Goal: Task Accomplishment & Management: Manage account settings

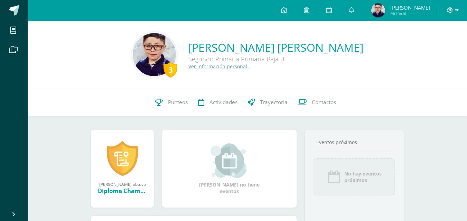
click at [456, 13] on span at bounding box center [453, 11] width 12 height 8
click at [326, 106] on span "Contactos" at bounding box center [323, 102] width 24 height 7
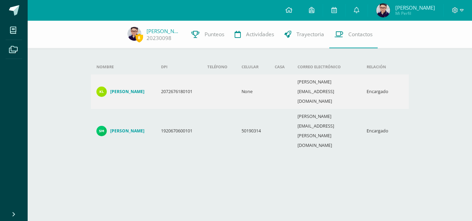
click at [125, 89] on h4 "Karen Marleny Luna Bobadilla" at bounding box center [127, 92] width 34 height 6
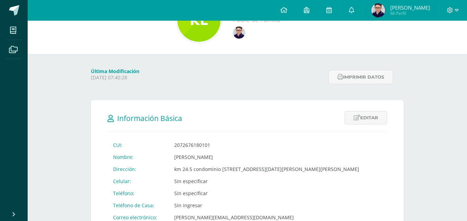
scroll to position [104, 0]
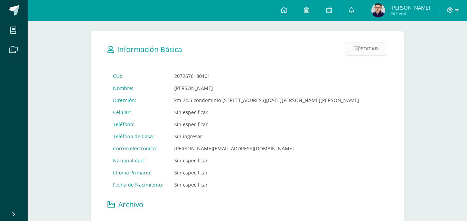
click at [361, 46] on link "Editar" at bounding box center [365, 48] width 42 height 13
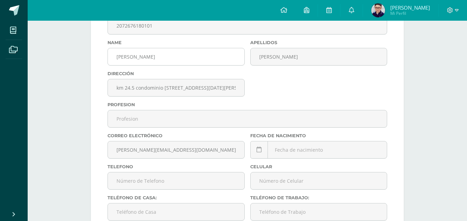
scroll to position [207, 0]
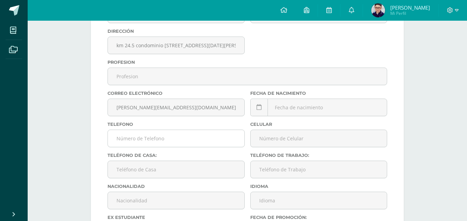
click at [163, 140] on input "text" at bounding box center [176, 138] width 136 height 17
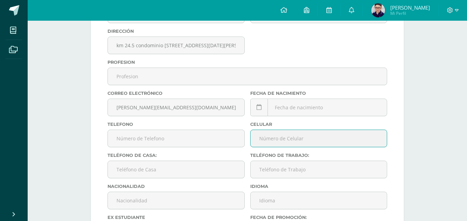
click at [328, 139] on input "text" at bounding box center [318, 138] width 136 height 17
click at [272, 137] on input "583844778" at bounding box center [318, 138] width 136 height 17
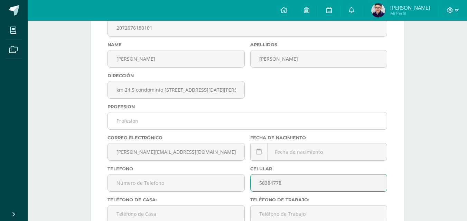
scroll to position [128, 0]
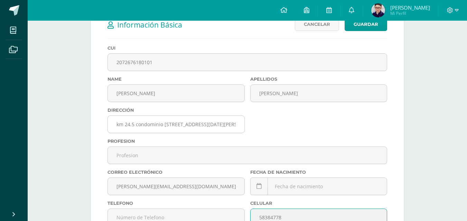
type input "58384778"
click at [212, 124] on input "km 24.5 condominio Altos de San Nicolás 2, 5ta calle casa 4-61, San José Pinula…" at bounding box center [176, 124] width 136 height 17
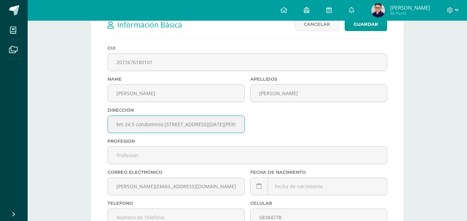
click at [212, 124] on input "km 24.5 condominio Altos de San Nicolás 2, 5ta calle casa 4-61, San José Pinula…" at bounding box center [176, 124] width 136 height 17
click at [208, 124] on input "km 24.5 condominio Altos de San Nicolás 2, 5ta calle casa 4-61, San José Pinula…" at bounding box center [176, 124] width 136 height 17
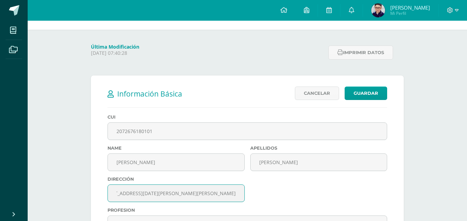
scroll to position [0, 85]
drag, startPoint x: 117, startPoint y: 193, endPoint x: 239, endPoint y: 196, distance: 122.6
click at [239, 196] on input "km 24.5 condominio Altos de San Nicolás 2, 5ta calle casa 4-61, San José Pinula…" at bounding box center [176, 193] width 136 height 17
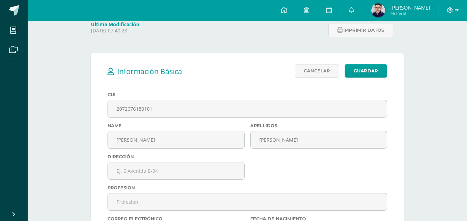
scroll to position [94, 0]
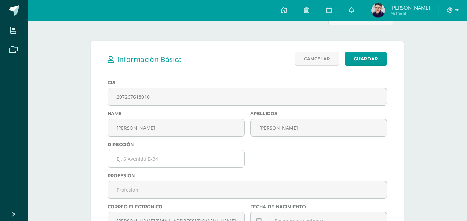
click at [150, 164] on input "text" at bounding box center [176, 159] width 136 height 17
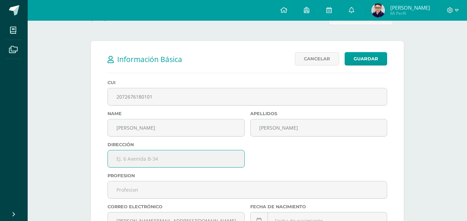
paste input "ALDEA CUCHILLA DEL CARMEN, cero 0 Avenida, 3‐26 C, casa 46, CONDOMINIO LOMAS DE…"
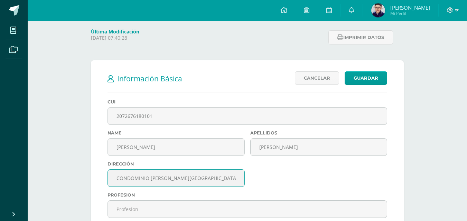
scroll to position [0, 0]
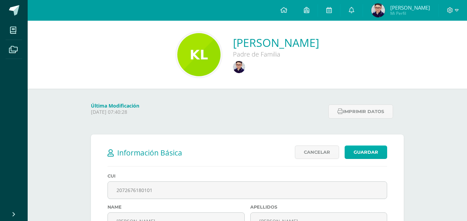
type input "ALDEA CUCHILLA DEL CARMEN, cero 0 Avenida, 3‐26 C, casa 46, CONDOMINIO LOMAS DE…"
click at [364, 153] on link "Guardar" at bounding box center [365, 152] width 42 height 13
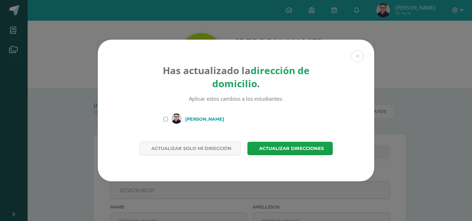
click at [166, 119] on input "[PERSON_NAME]" at bounding box center [165, 119] width 4 height 4
checkbox input "true"
click at [297, 150] on span "Actualizar direcciones" at bounding box center [291, 148] width 65 height 13
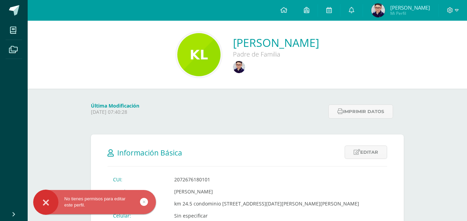
click at [142, 204] on link at bounding box center [144, 202] width 8 height 8
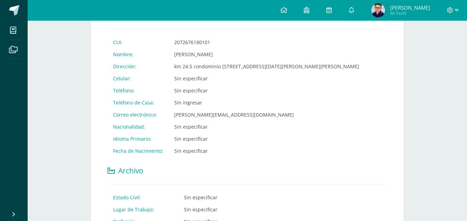
scroll to position [138, 0]
click at [287, 8] on icon at bounding box center [283, 10] width 7 height 6
